Goal: Task Accomplishment & Management: Manage account settings

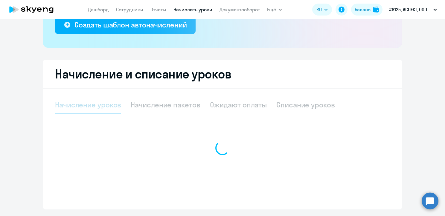
scroll to position [137, 0]
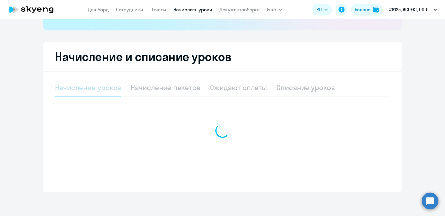
select select "10"
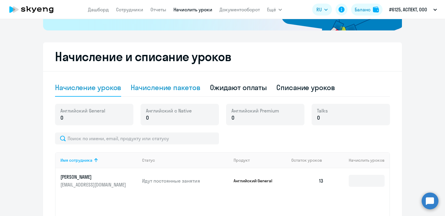
click at [177, 94] on div "Начисление пакетов" at bounding box center [165, 88] width 69 height 18
select select "10"
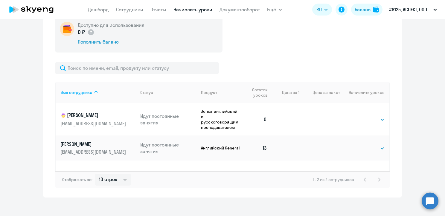
scroll to position [232, 0]
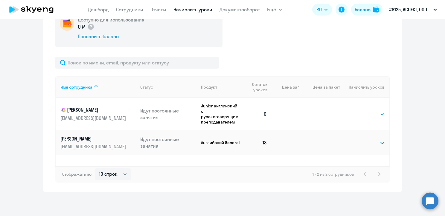
click at [84, 137] on p "[PERSON_NAME]" at bounding box center [93, 139] width 67 height 7
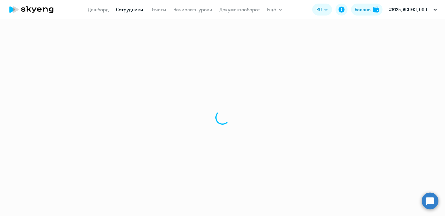
select select "english"
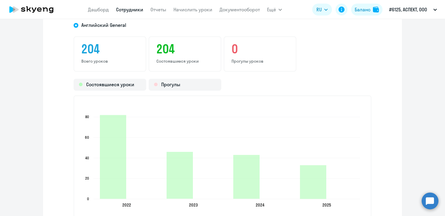
scroll to position [777, 0]
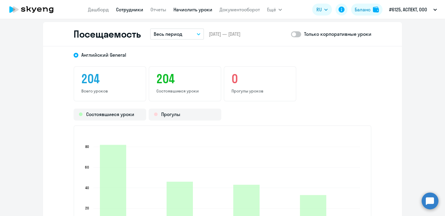
click at [183, 10] on link "Начислить уроки" at bounding box center [192, 10] width 39 height 6
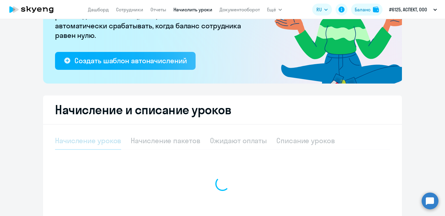
select select "10"
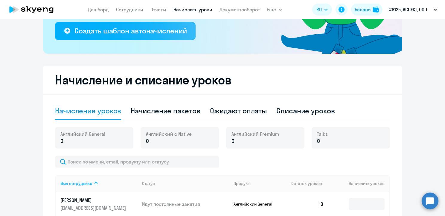
scroll to position [173, 0]
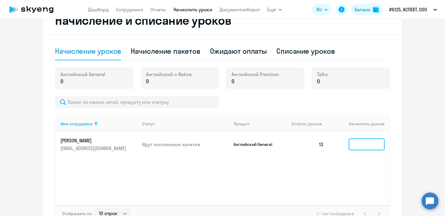
click at [349, 147] on input at bounding box center [366, 145] width 36 height 12
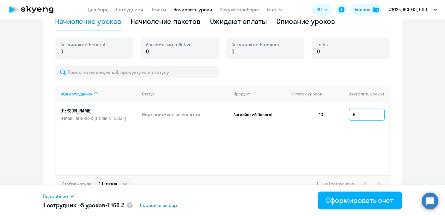
scroll to position [213, 0]
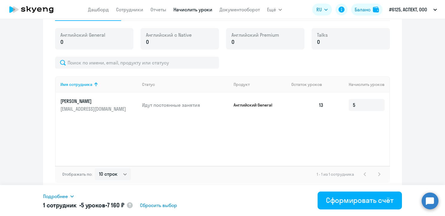
click at [57, 197] on span "Подробнее" at bounding box center [55, 196] width 25 height 7
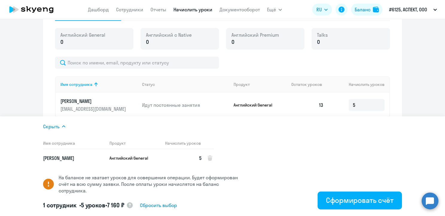
click at [403, 110] on ng-component "Рекомендуем создать шаблон автоначислений Уроки больше не придётся начислять вр…" at bounding box center [222, 3] width 445 height 377
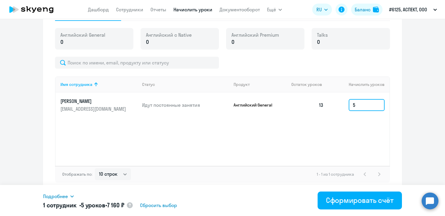
click at [358, 104] on input "5" at bounding box center [366, 105] width 36 height 12
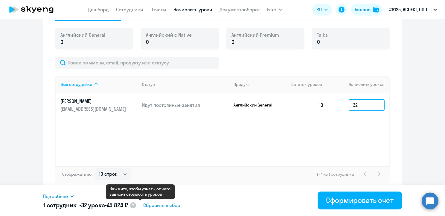
type input "32"
click at [136, 207] on circle at bounding box center [133, 206] width 6 height 6
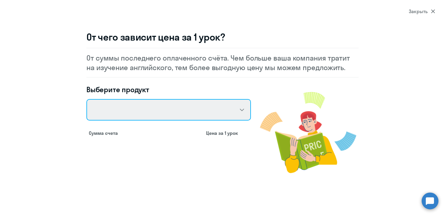
click at [240, 109] on select "Talks 15 минутные разговоры на английском Английский General с русскоговорящим …" at bounding box center [168, 110] width 164 height 22
select select "english_adult_not_native_speaker"
click at [86, 99] on select "Talks 15 минутные разговоры на английском Английский General с русскоговорящим …" at bounding box center [168, 110] width 164 height 22
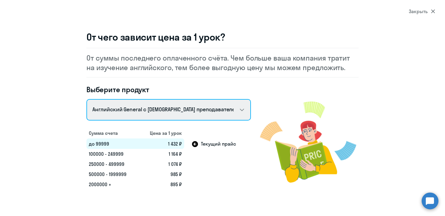
click at [240, 111] on select "Talks 15 минутные разговоры на английском Английский General с русскоговорящим …" at bounding box center [168, 110] width 164 height 22
click at [86, 99] on select "Talks 15 минутные разговоры на английском Английский General с русскоговорящим …" at bounding box center [168, 110] width 164 height 22
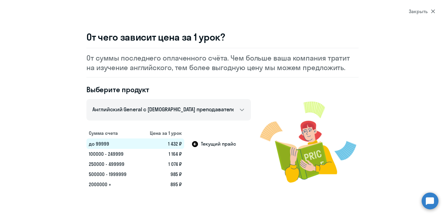
click at [216, 143] on td "Текущий прайс" at bounding box center [217, 144] width 67 height 10
click at [433, 12] on icon at bounding box center [433, 12] width 4 height 4
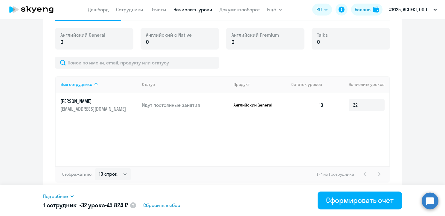
click at [31, 12] on icon at bounding box center [31, 9] width 53 height 15
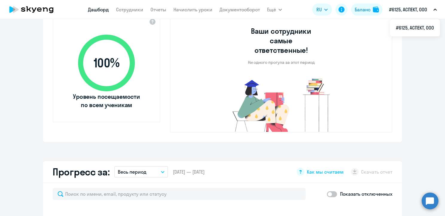
click at [404, 9] on p "#6125, АСПЕКТ, ООО" at bounding box center [408, 9] width 38 height 7
select select "30"
click at [363, 10] on div "Баланс" at bounding box center [362, 9] width 16 height 7
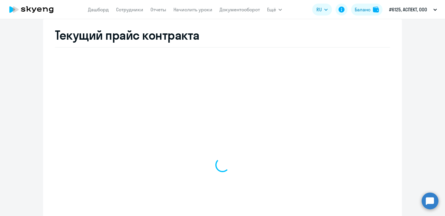
scroll to position [230, 0]
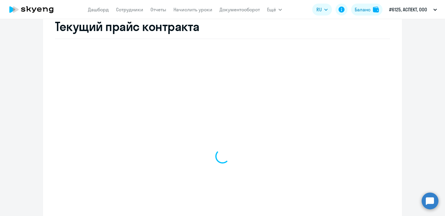
select select "english_adult_not_native_speaker"
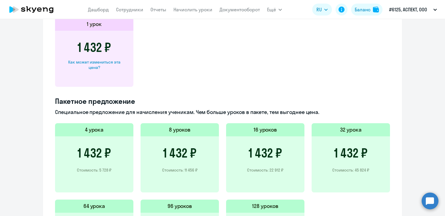
scroll to position [307, 0]
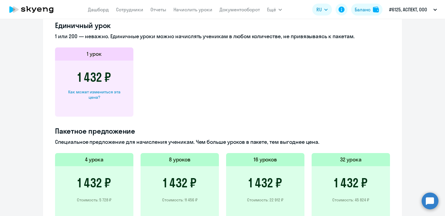
click at [97, 94] on div "Как может измениться эта цена?" at bounding box center [94, 94] width 59 height 11
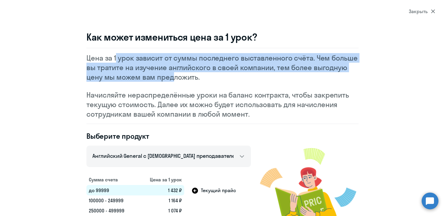
drag, startPoint x: 112, startPoint y: 52, endPoint x: 166, endPoint y: 74, distance: 58.1
click at [166, 74] on div "Цена за 1 урок зависит от суммы последнего выставленного счёта. Чем больше вы т…" at bounding box center [222, 86] width 272 height 76
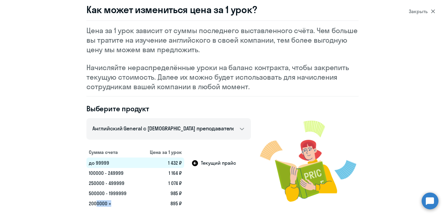
drag, startPoint x: 94, startPoint y: 205, endPoint x: 111, endPoint y: 201, distance: 17.2
click at [111, 201] on td "2000000 +" at bounding box center [112, 204] width 52 height 10
drag, startPoint x: 92, startPoint y: 173, endPoint x: 116, endPoint y: 174, distance: 23.9
click at [116, 174] on td "100000 - 249999" at bounding box center [112, 173] width 52 height 10
drag, startPoint x: 94, startPoint y: 183, endPoint x: 136, endPoint y: 187, distance: 42.3
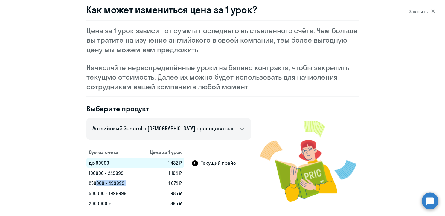
click at [136, 187] on tr "250000 - 499999 1 074 ₽" at bounding box center [168, 183] width 164 height 10
drag, startPoint x: 96, startPoint y: 203, endPoint x: 113, endPoint y: 202, distance: 17.1
click at [137, 207] on tr "2000000 + 895 ₽" at bounding box center [168, 204] width 164 height 10
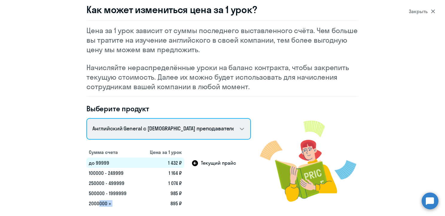
click at [227, 129] on select "Talks 15 минутные разговоры на английском Английский General с русскоговорящим …" at bounding box center [168, 129] width 164 height 22
select select "english_adult_not_native_speaker_talks_15min"
click at [86, 118] on select "Talks 15 минутные разговоры на английском Английский General с русскоговорящим …" at bounding box center [168, 129] width 164 height 22
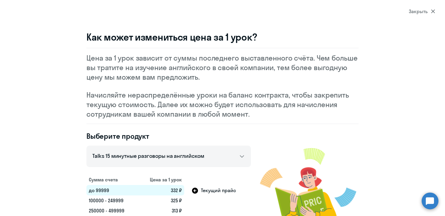
click at [431, 14] on div "Закрыть" at bounding box center [421, 11] width 26 height 7
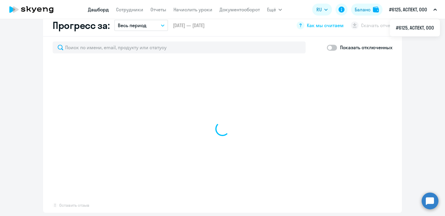
scroll to position [350, 0]
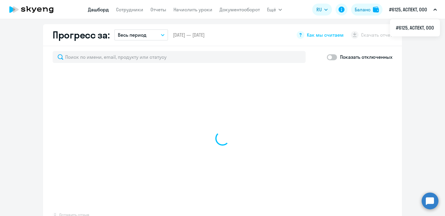
select select "30"
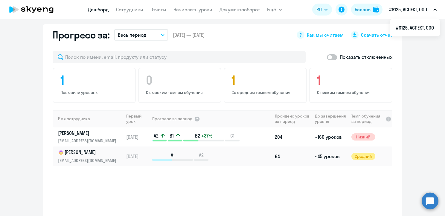
click at [36, 8] on icon at bounding box center [34, 9] width 5 height 5
click at [32, 9] on icon at bounding box center [31, 9] width 53 height 15
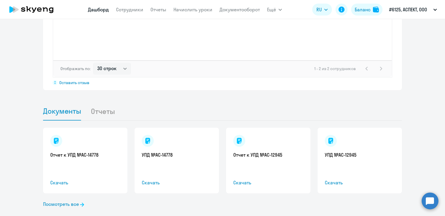
scroll to position [465, 0]
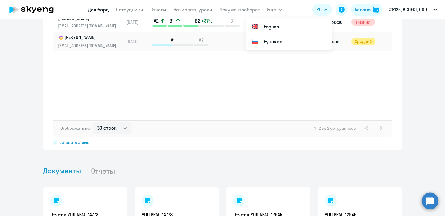
click at [25, 11] on icon at bounding box center [31, 9] width 53 height 15
click at [348, 61] on div "Имя сотрудника Первый урок Прогресс за период Пройдено уроков за период До заве…" at bounding box center [222, 57] width 338 height 125
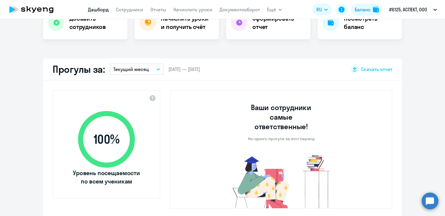
scroll to position [0, 0]
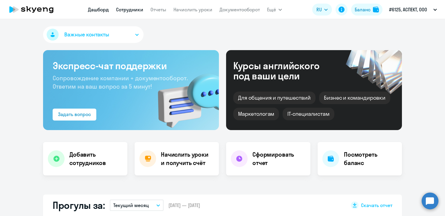
click at [141, 8] on link "Сотрудники" at bounding box center [129, 10] width 27 height 6
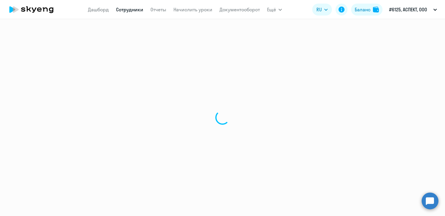
select select "30"
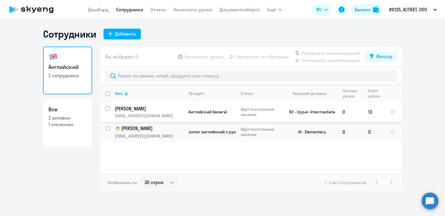
click at [139, 115] on p "[EMAIL_ADDRESS][DOMAIN_NAME]" at bounding box center [149, 115] width 68 height 5
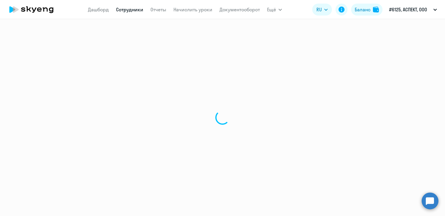
select select "english"
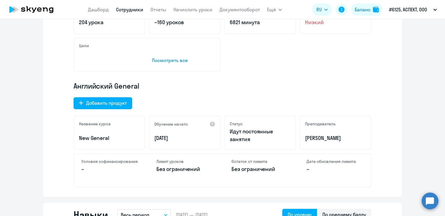
scroll to position [209, 0]
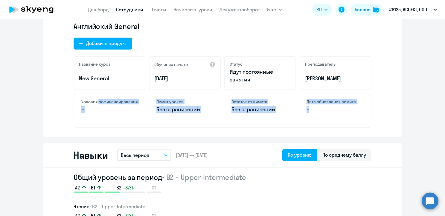
drag, startPoint x: 95, startPoint y: 102, endPoint x: 309, endPoint y: 117, distance: 214.4
click at [309, 117] on div "Условия софинансирования – Лимит уроков Без ограничений Остаток от лимита Без о…" at bounding box center [222, 111] width 298 height 34
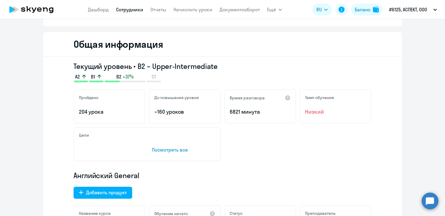
scroll to position [0, 0]
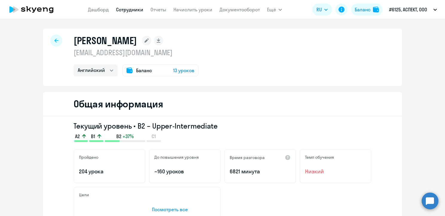
click at [43, 9] on icon at bounding box center [31, 9] width 53 height 15
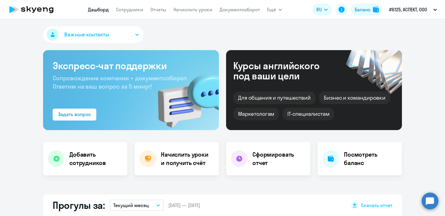
select select "30"
click at [33, 8] on icon at bounding box center [31, 9] width 53 height 15
click at [26, 10] on icon at bounding box center [31, 9] width 53 height 15
